Goal: Navigation & Orientation: Find specific page/section

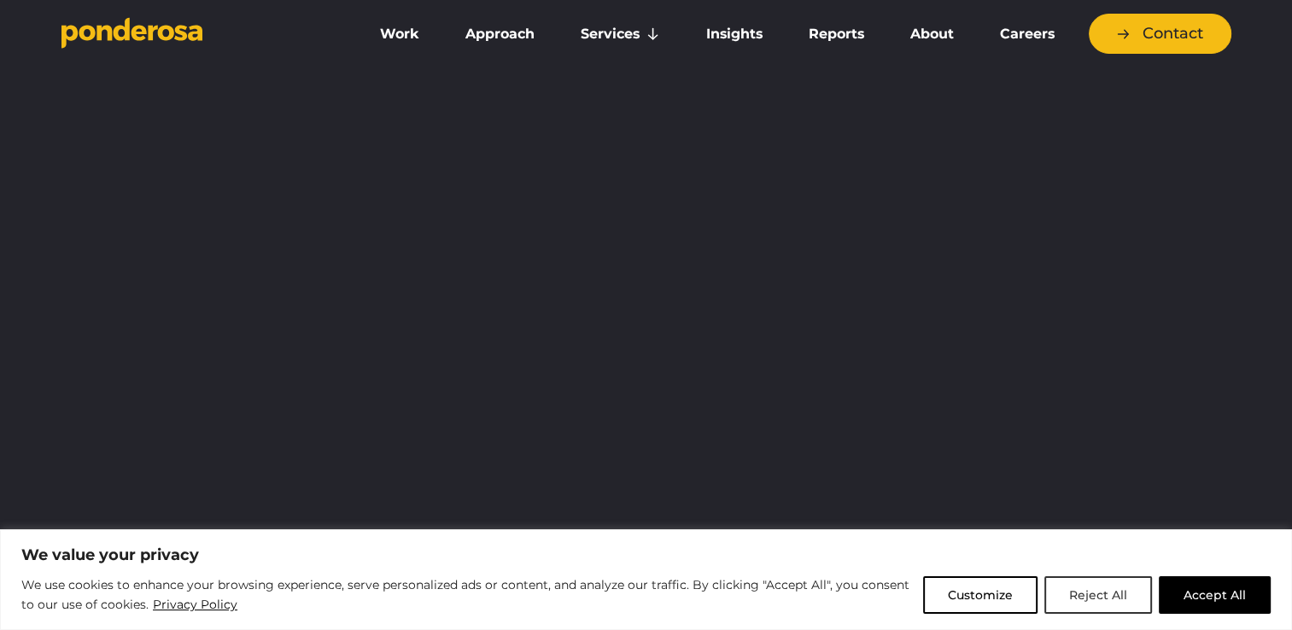
drag, startPoint x: 1112, startPoint y: 594, endPoint x: 1098, endPoint y: 606, distance: 18.2
click at [1098, 606] on button "Reject All" at bounding box center [1099, 596] width 108 height 38
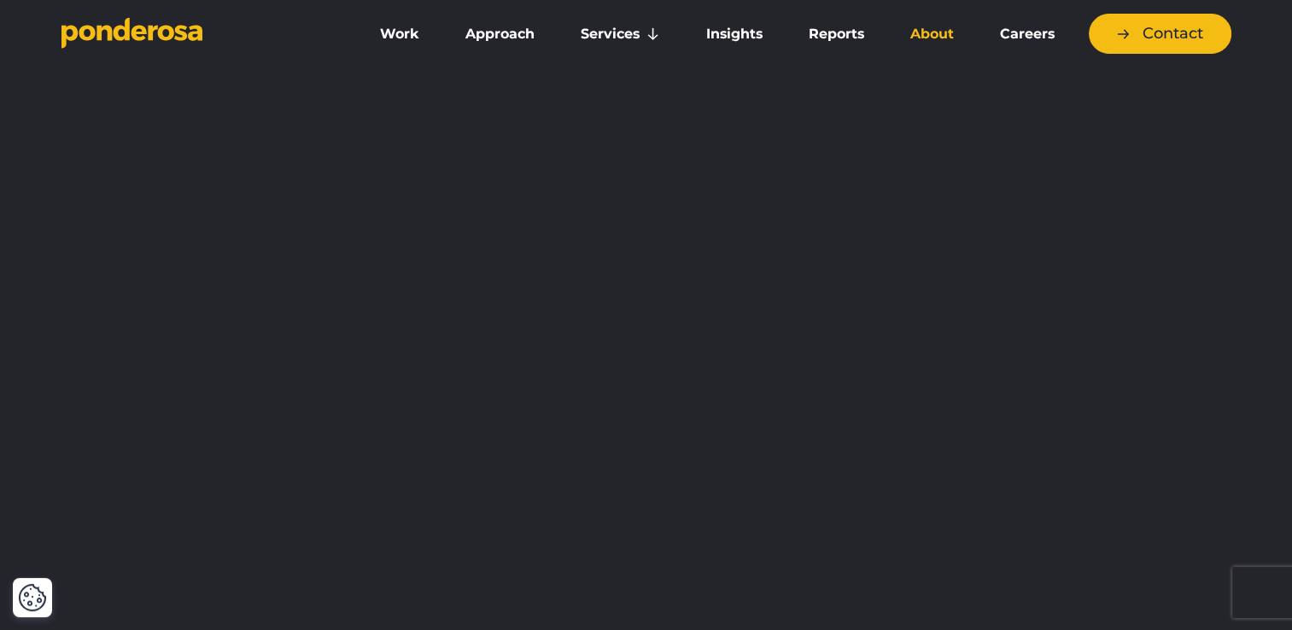
click at [945, 36] on link "About" at bounding box center [932, 34] width 83 height 36
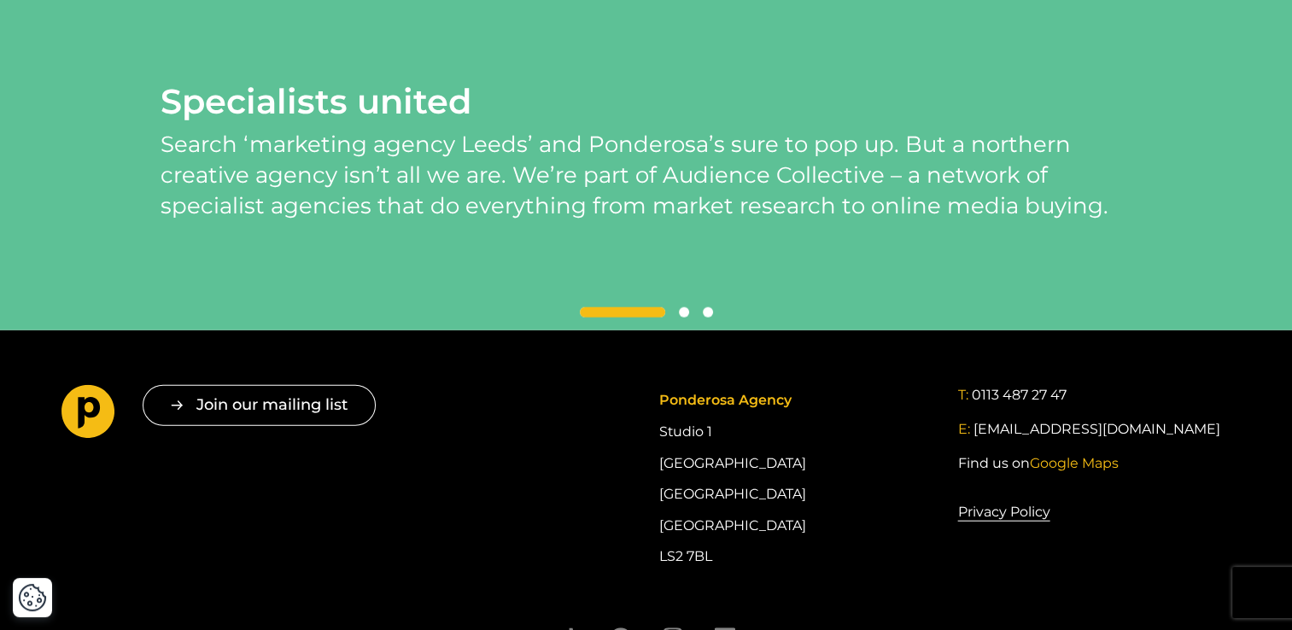
scroll to position [4045, 0]
